Goal: Check status: Check status

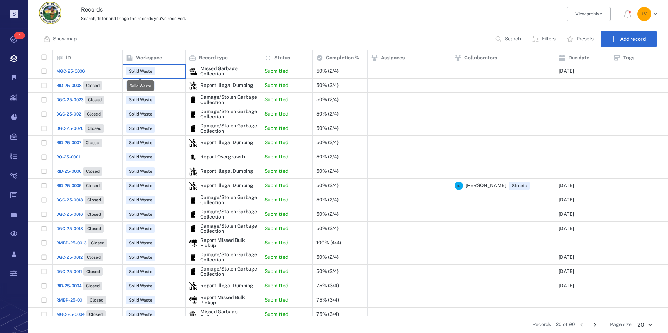
click at [151, 72] on span "Solid Waste" at bounding box center [140, 71] width 26 height 6
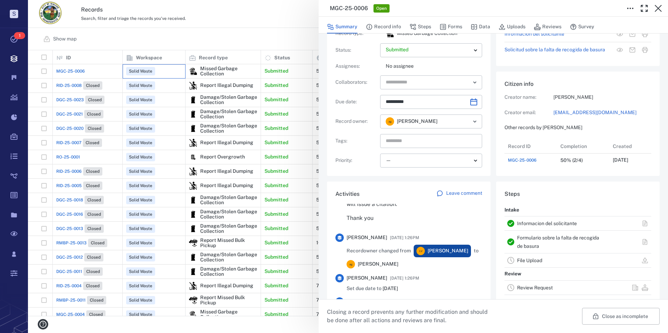
scroll to position [140, 0]
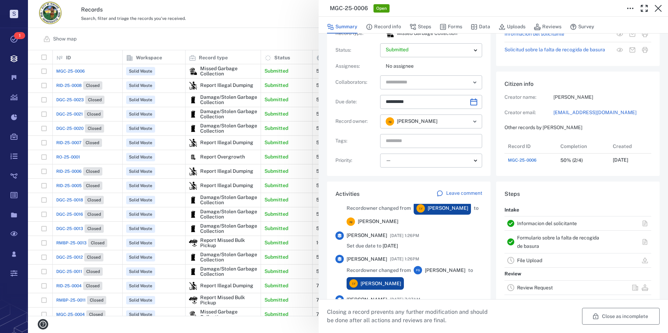
click at [613, 322] on button "Close as incomplete" at bounding box center [621, 316] width 78 height 17
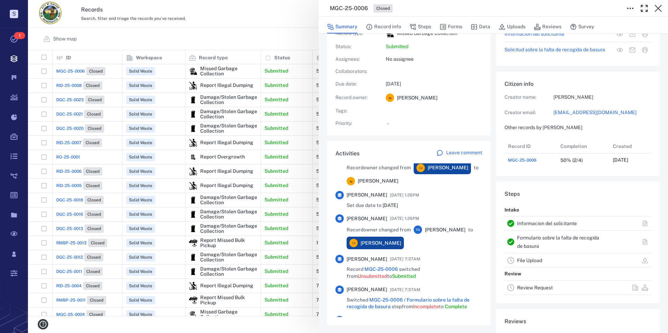
scroll to position [28, 139]
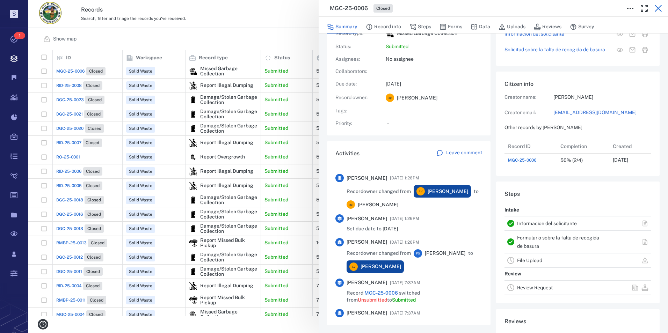
click at [660, 7] on icon "button" at bounding box center [658, 8] width 8 height 8
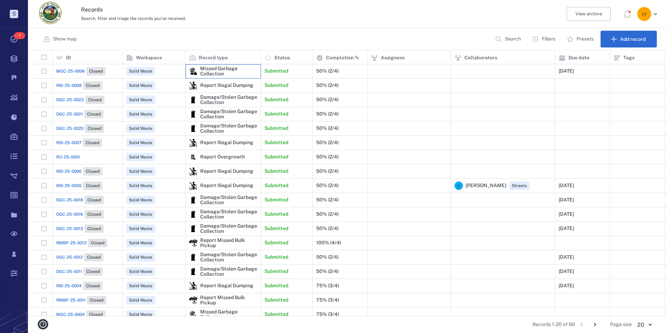
click at [225, 71] on div "Missed Garbage Collection" at bounding box center [228, 71] width 57 height 11
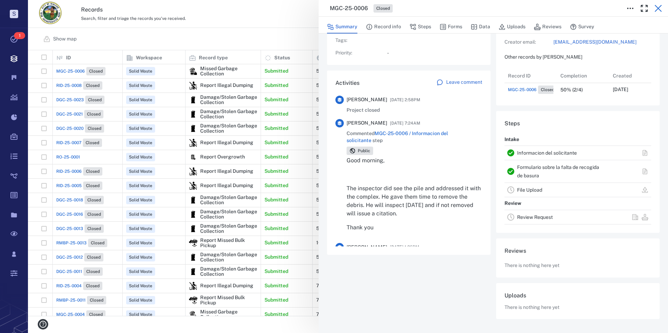
click at [660, 9] on icon "button" at bounding box center [658, 8] width 8 height 8
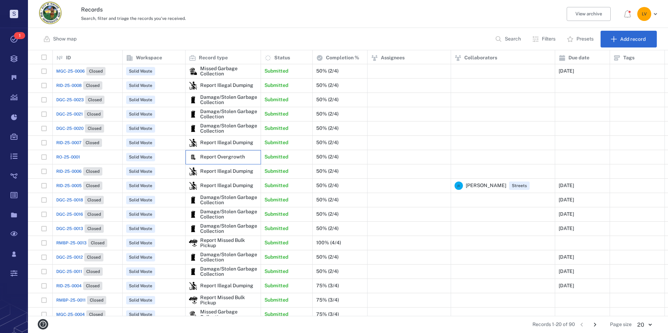
click at [191, 154] on img at bounding box center [193, 157] width 8 height 8
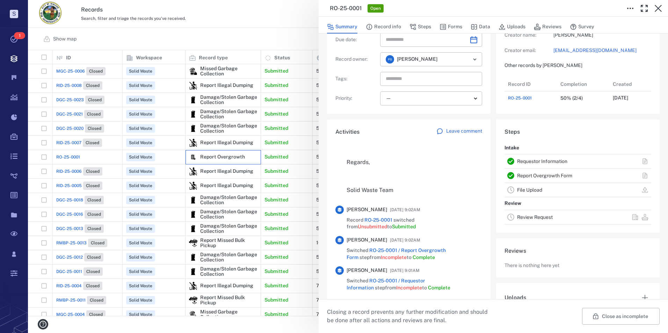
scroll to position [162, 0]
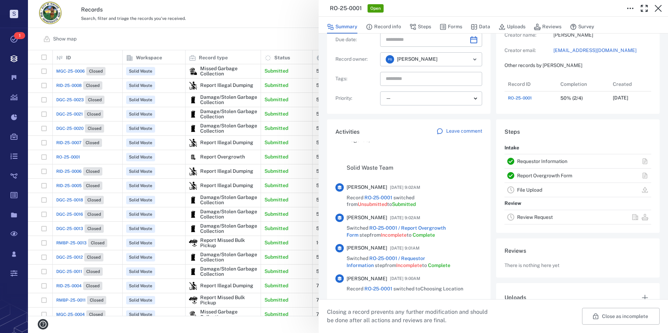
click at [219, 68] on div "RO-25-0001 Open Summary Record info Steps Forms Data Uploads Reviews Survey Rec…" at bounding box center [348, 166] width 640 height 333
